Goal: Task Accomplishment & Management: Manage account settings

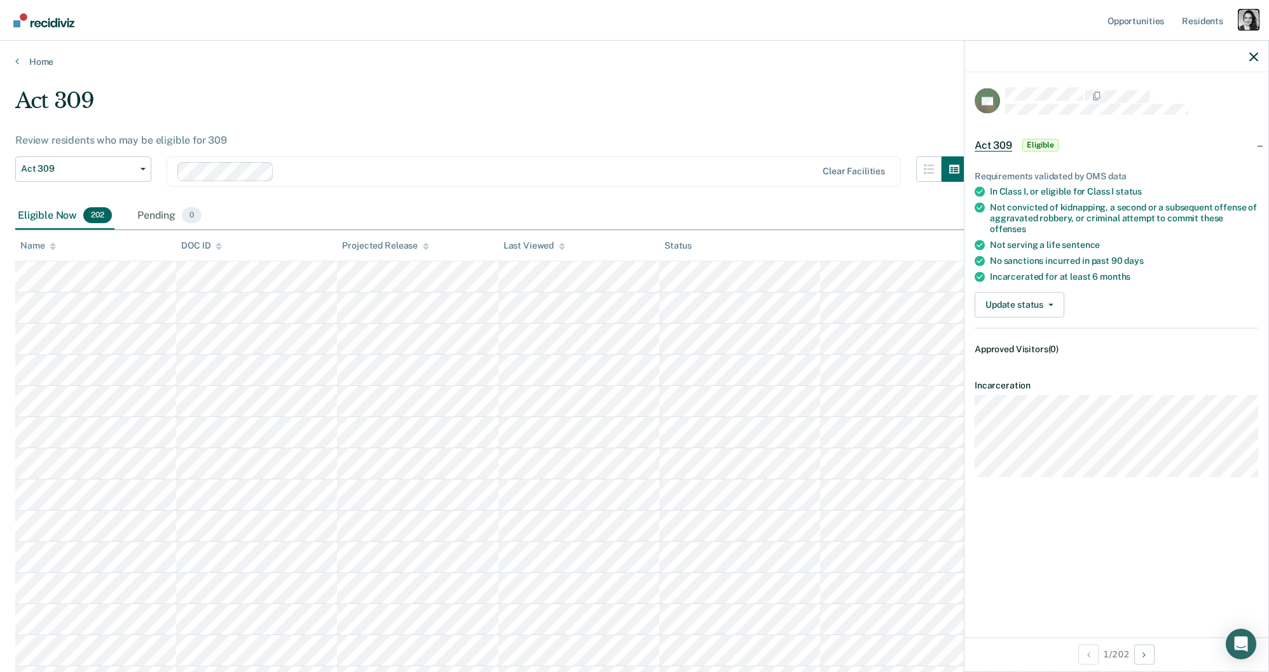
click at [1249, 22] on div "Profile dropdown button" at bounding box center [1248, 20] width 20 height 20
click at [1169, 53] on link "Profile" at bounding box center [1197, 51] width 102 height 11
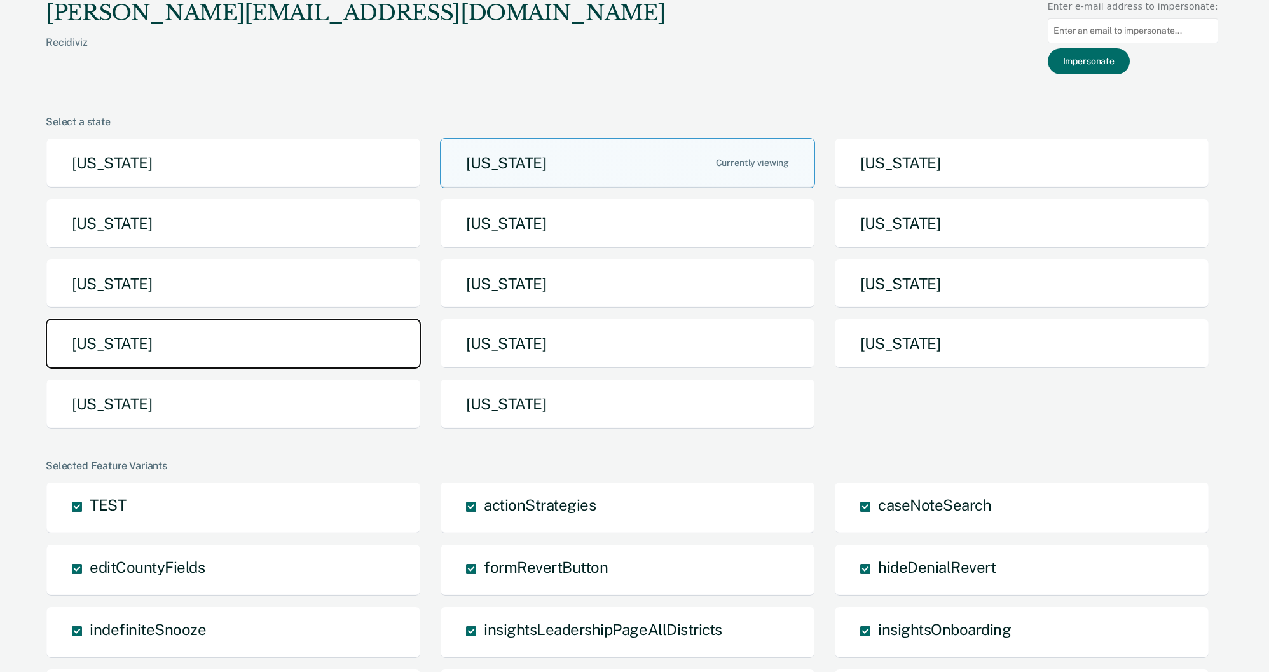
click at [125, 331] on button "[US_STATE]" at bounding box center [233, 344] width 375 height 50
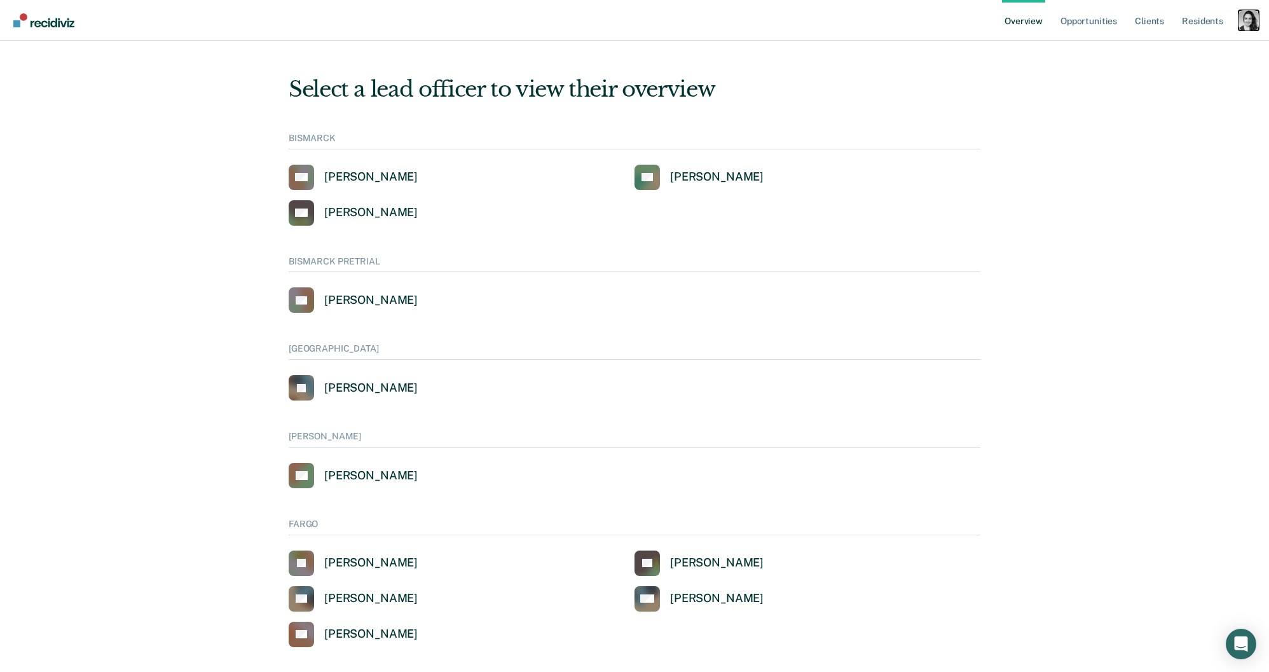
click at [1240, 27] on div "Profile dropdown button" at bounding box center [1248, 20] width 20 height 20
click at [1199, 94] on link "Go to PSI Case Dashboard" at bounding box center [1195, 98] width 108 height 11
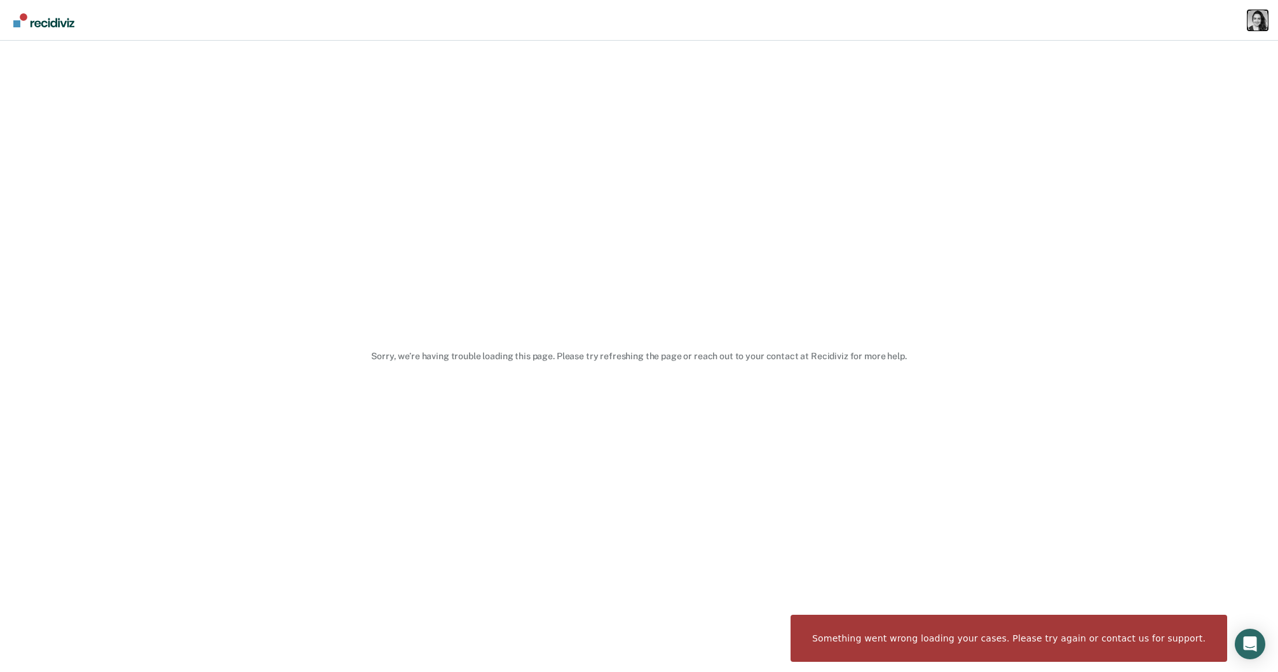
click at [1256, 29] on div "Profile dropdown button" at bounding box center [1258, 20] width 20 height 20
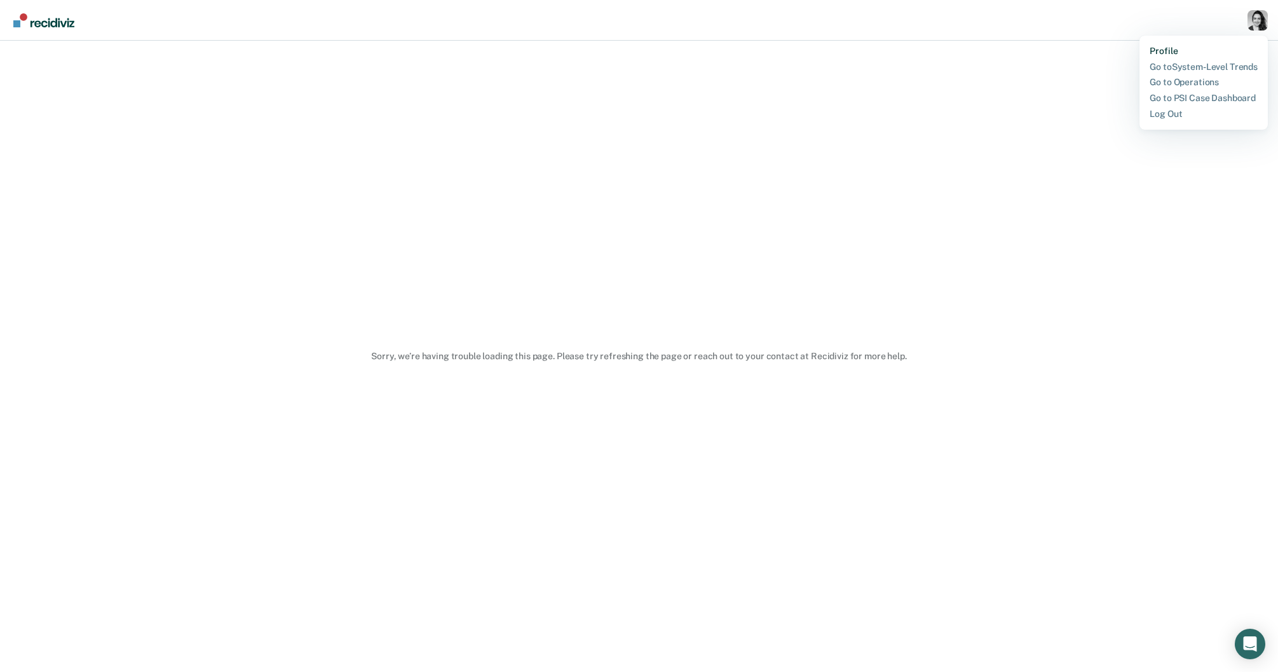
click at [1192, 53] on link "Profile" at bounding box center [1204, 51] width 108 height 11
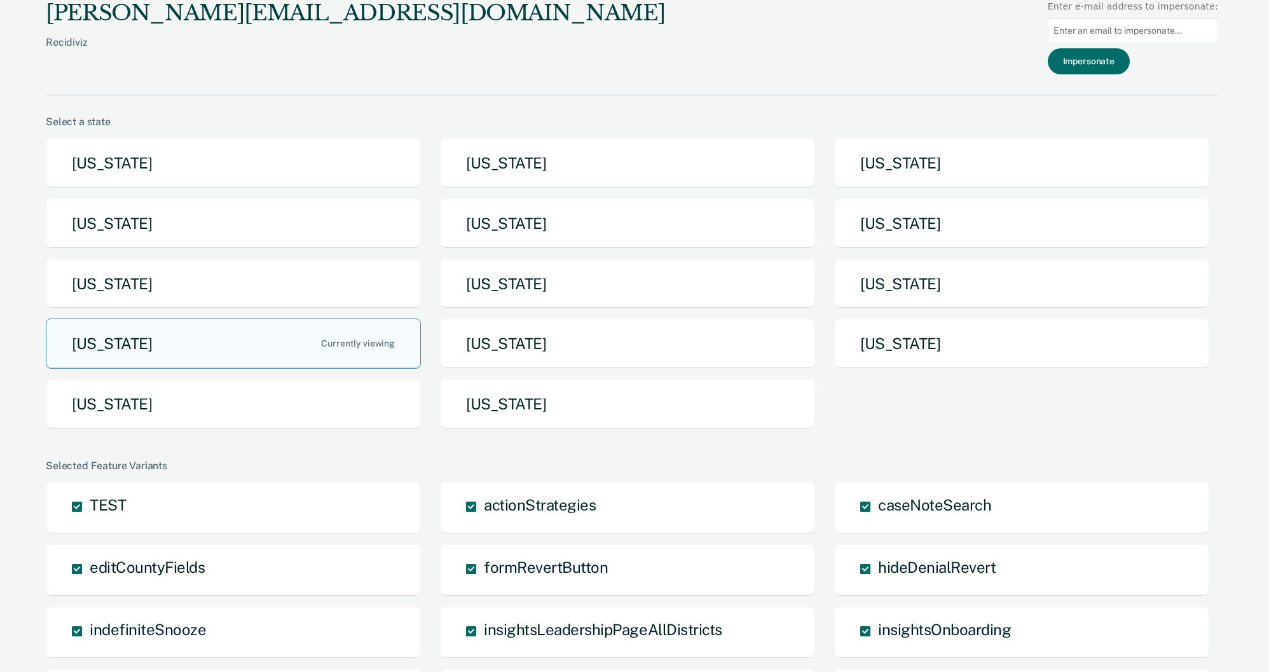
click at [1163, 34] on input at bounding box center [1133, 30] width 170 height 25
type input "edavidson@nd.go"
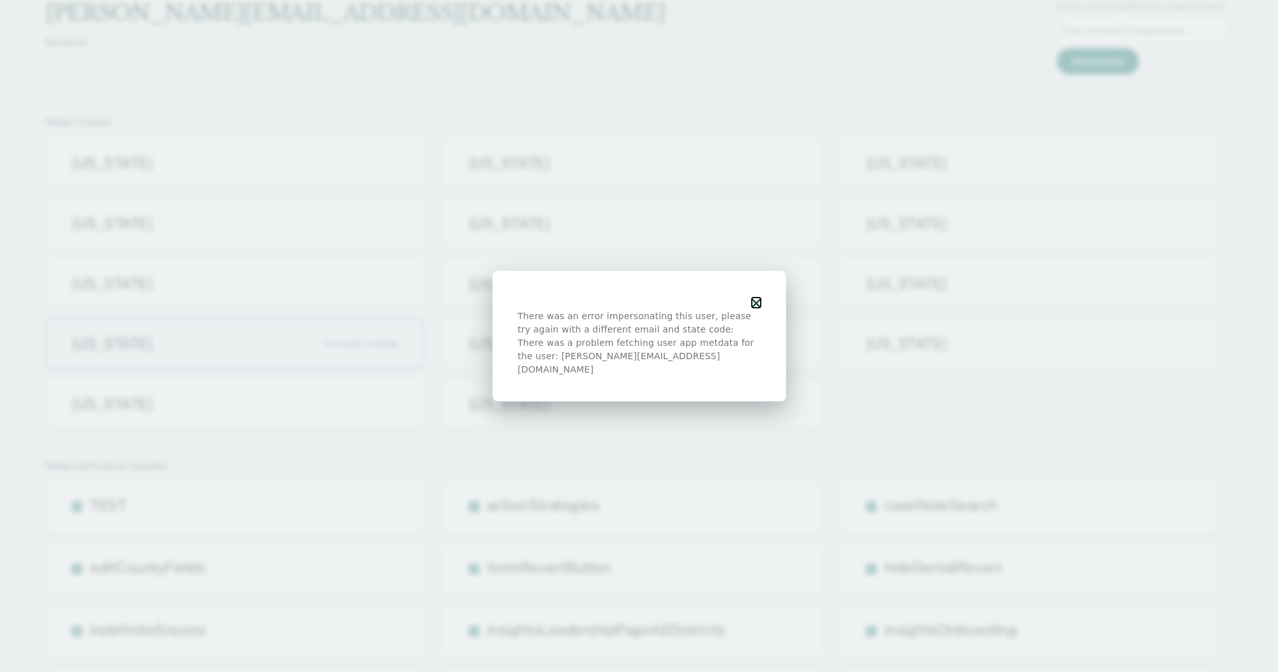
click at [759, 308] on icon "button" at bounding box center [756, 303] width 9 height 9
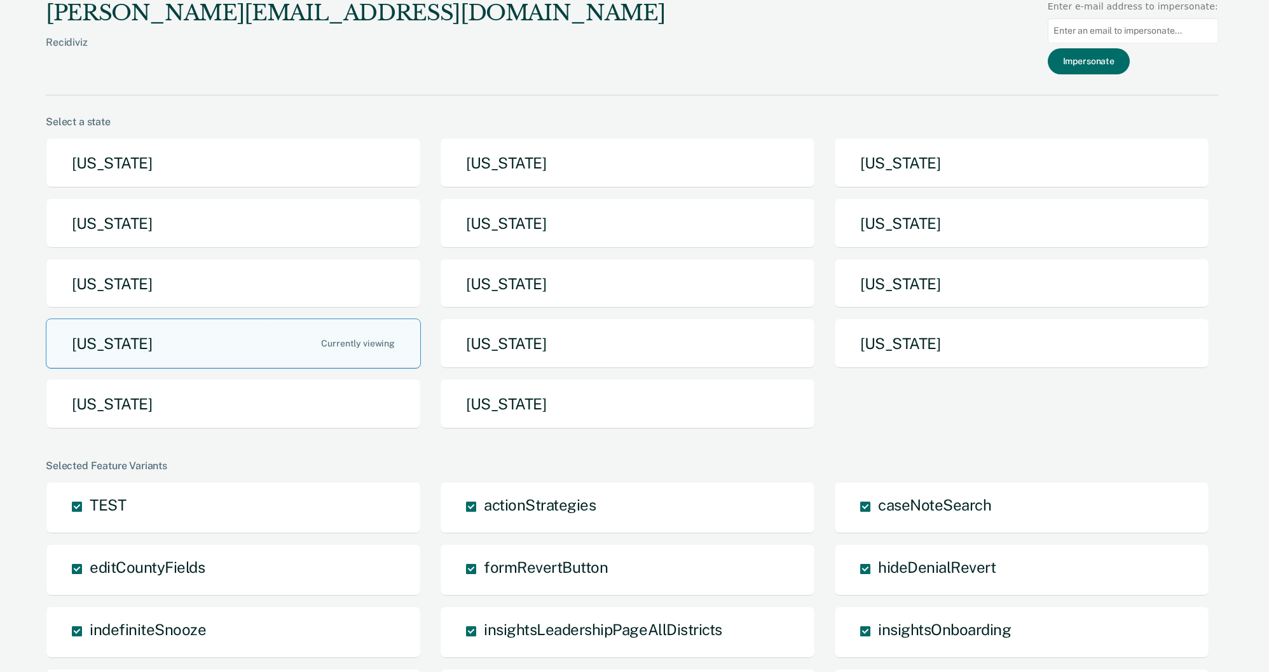
click at [1179, 12] on div "Enter e-mail address to impersonate:" at bounding box center [1133, 6] width 170 height 13
click at [1182, 32] on input at bounding box center [1133, 30] width 170 height 25
type input "anbrooks@nd.gov"
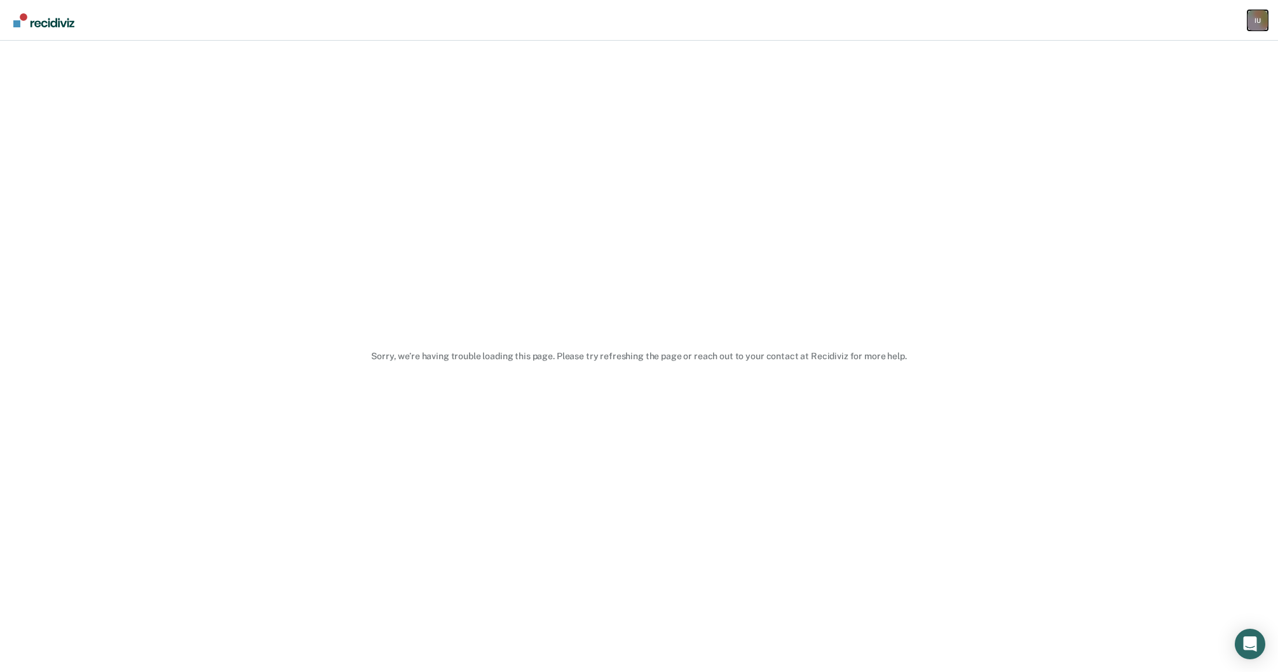
click at [1258, 22] on div "I U" at bounding box center [1258, 20] width 20 height 20
click at [1159, 49] on link "Profile" at bounding box center [1205, 51] width 106 height 11
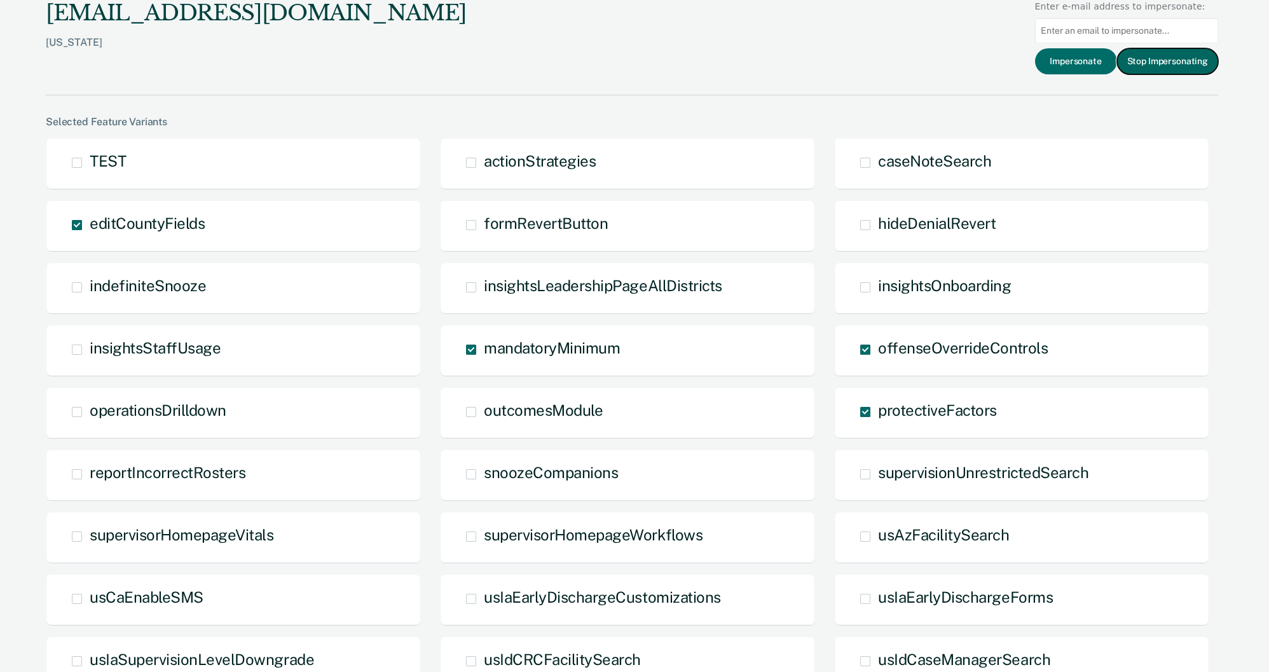
click at [1189, 69] on button "Stop Impersonating" at bounding box center [1167, 61] width 101 height 26
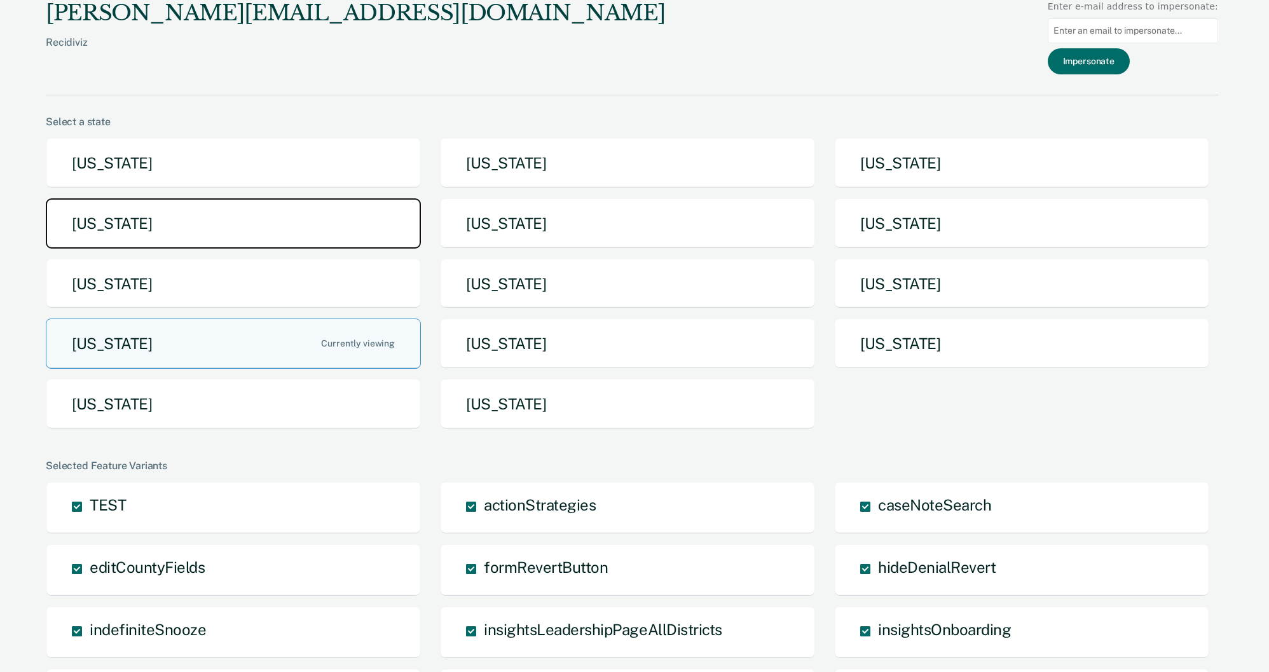
click at [211, 217] on button "[US_STATE]" at bounding box center [233, 223] width 375 height 50
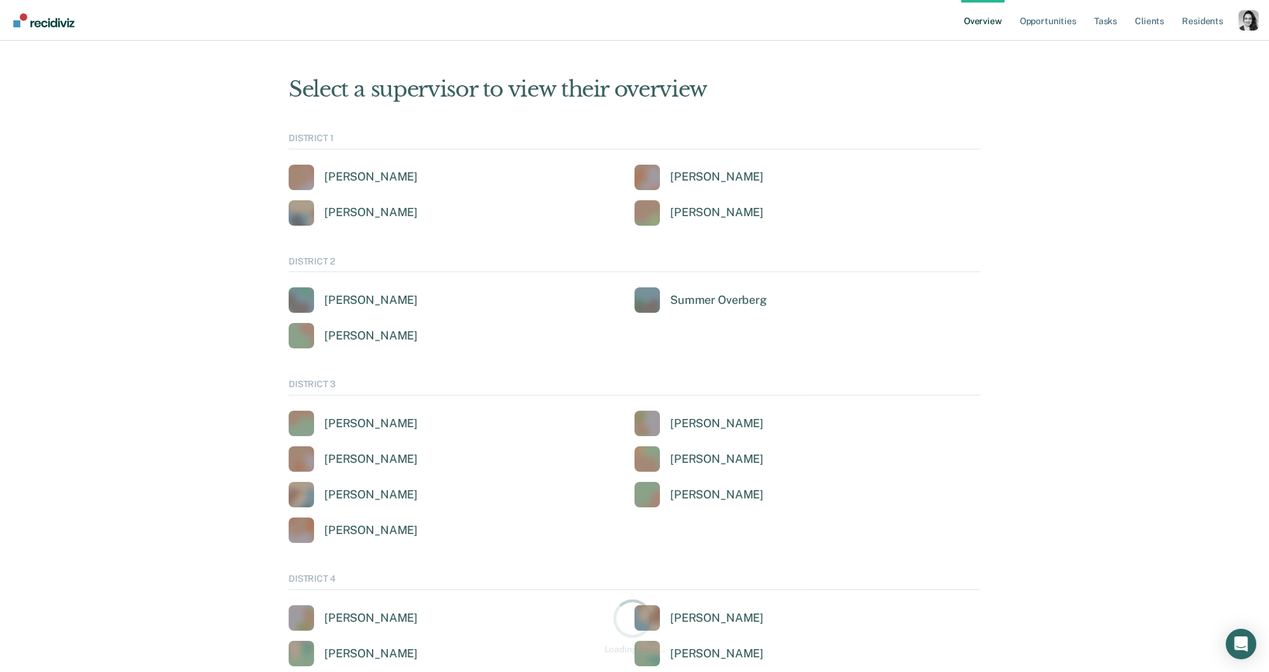
click at [1264, 30] on nav "Overview Opportunities Tasks Client s Resident s Profile Go to System-Level Tre…" at bounding box center [634, 20] width 1269 height 41
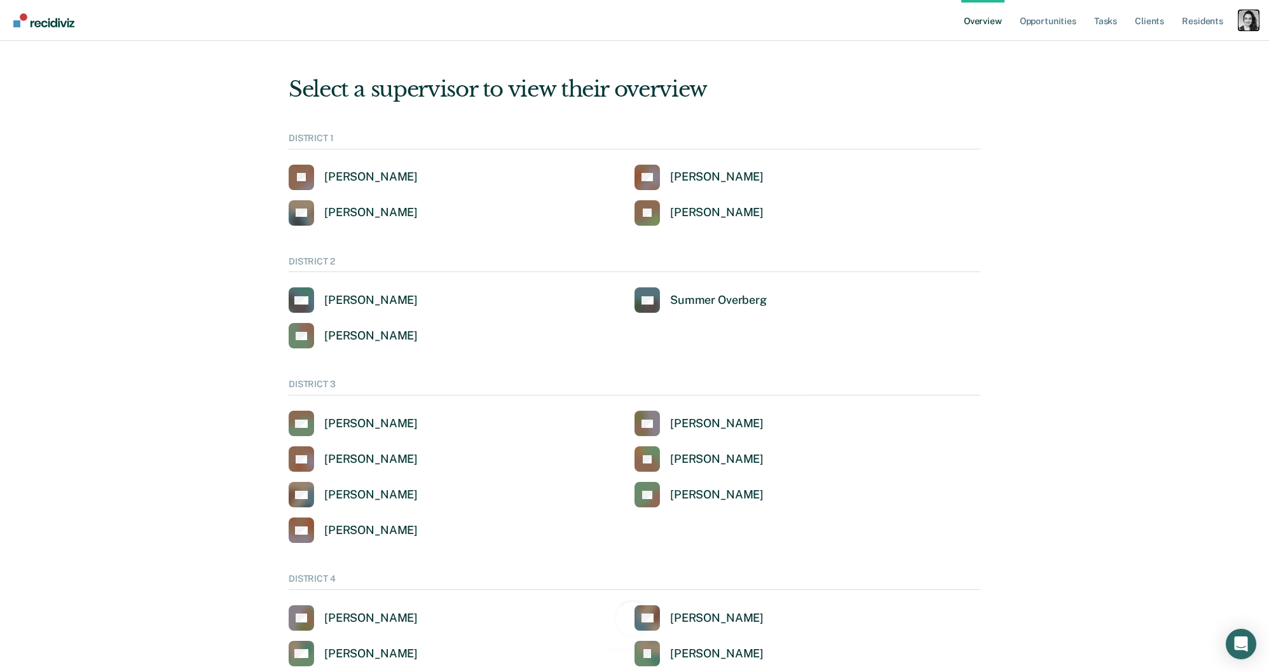
click at [1248, 25] on div "Profile dropdown button" at bounding box center [1248, 20] width 20 height 20
click at [1198, 96] on link "Go to PSI Case Dashboard" at bounding box center [1195, 98] width 108 height 11
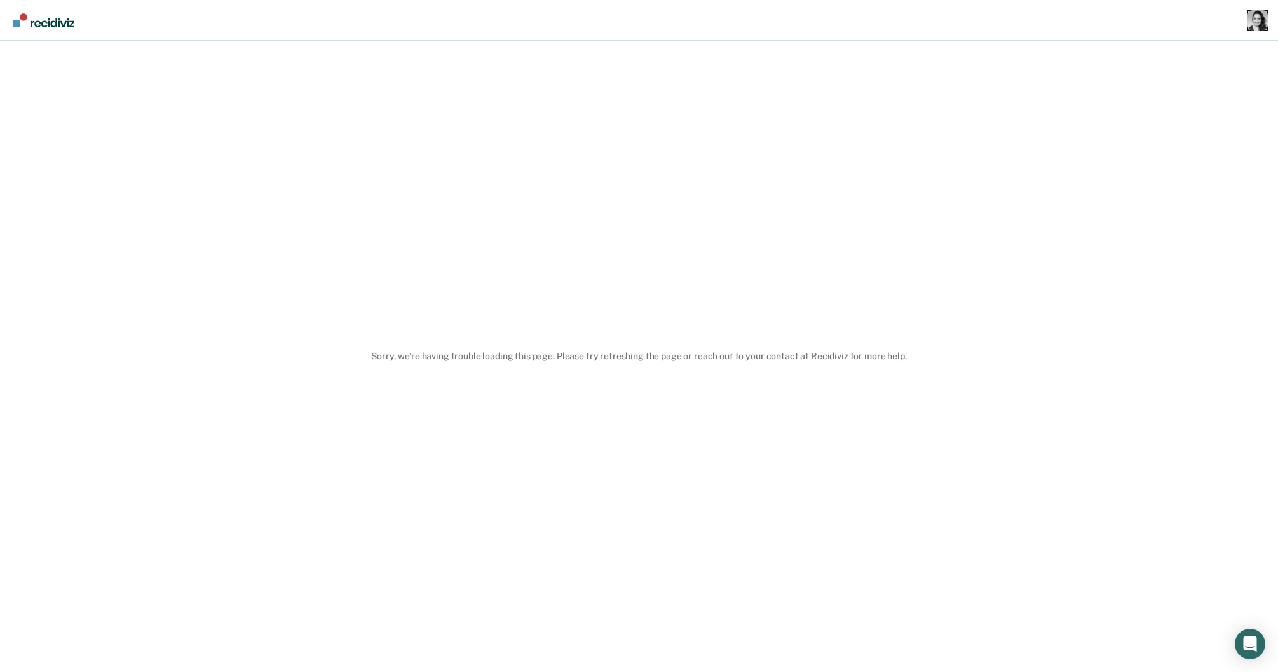
click at [1252, 29] on div "Profile dropdown button" at bounding box center [1258, 20] width 20 height 20
click at [1160, 53] on link "Profile" at bounding box center [1204, 51] width 108 height 11
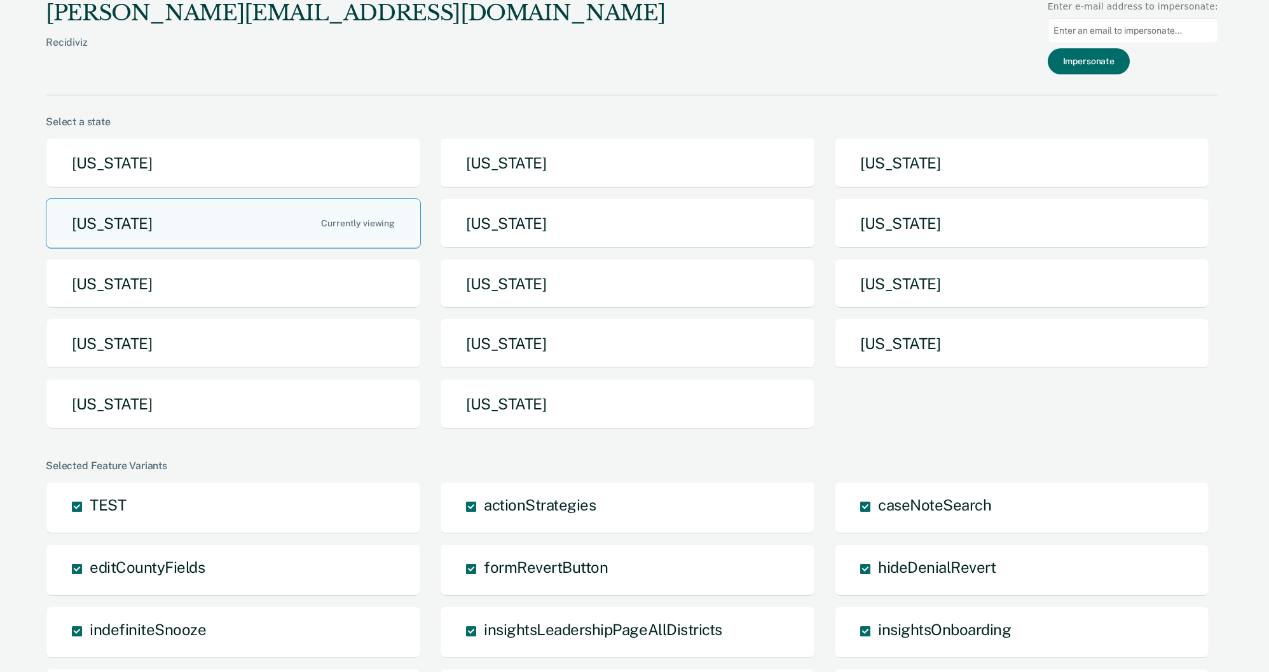
click at [1163, 39] on input at bounding box center [1133, 30] width 170 height 25
type input "[EMAIL_ADDRESS][DOMAIN_NAME][US_STATE]"
